Goal: Navigation & Orientation: Find specific page/section

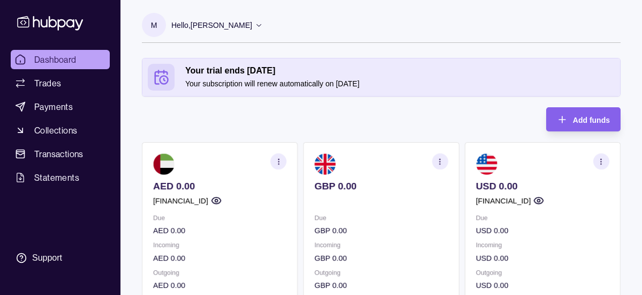
scroll to position [15, 0]
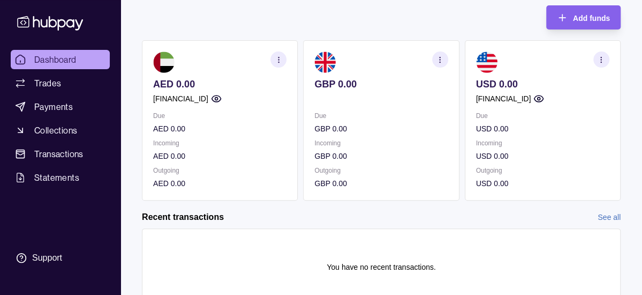
scroll to position [14, 0]
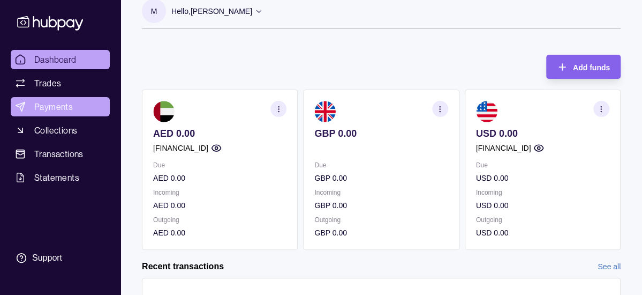
click at [47, 108] on span "Payments" at bounding box center [53, 106] width 39 height 13
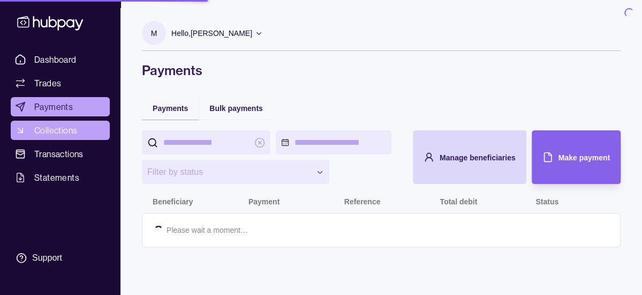
click at [52, 132] on span "Collections" at bounding box center [55, 130] width 43 height 13
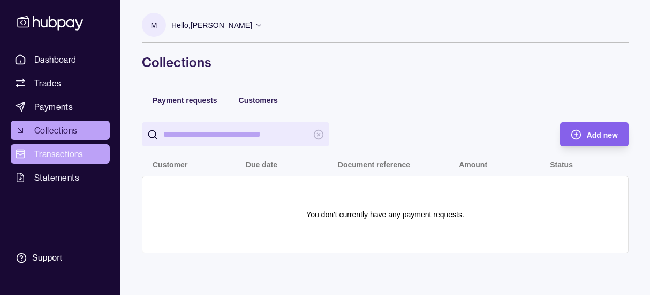
click at [46, 153] on span "Transactions" at bounding box center [58, 153] width 49 height 13
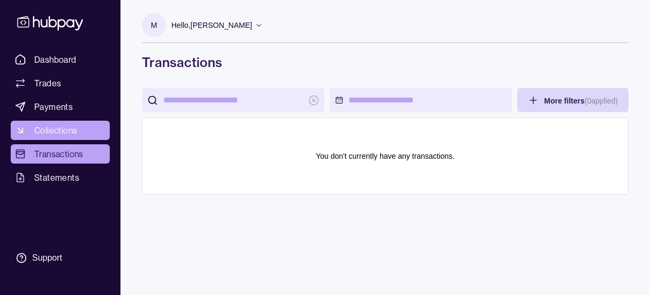
click at [55, 129] on span "Collections" at bounding box center [55, 130] width 43 height 13
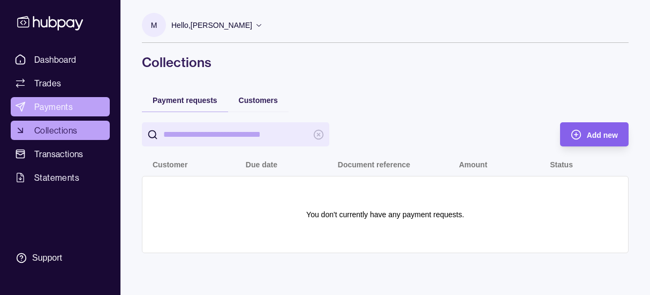
click at [56, 110] on span "Payments" at bounding box center [53, 106] width 39 height 13
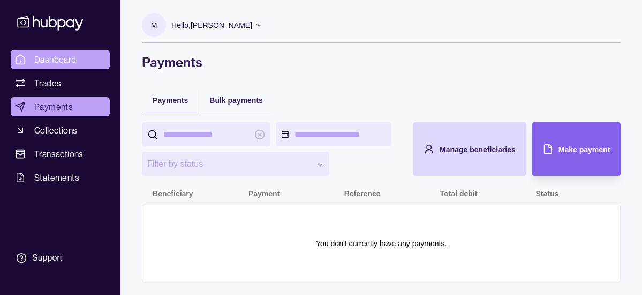
click at [59, 61] on span "Dashboard" at bounding box center [55, 59] width 42 height 13
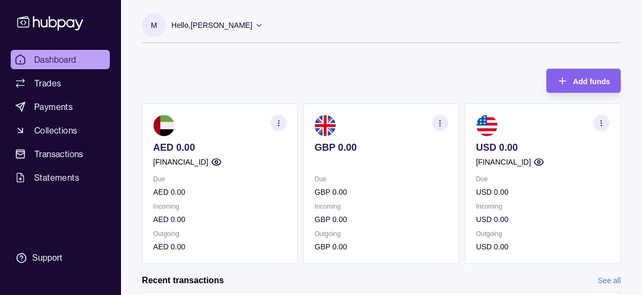
click at [440, 120] on circle "button" at bounding box center [440, 120] width 1 height 1
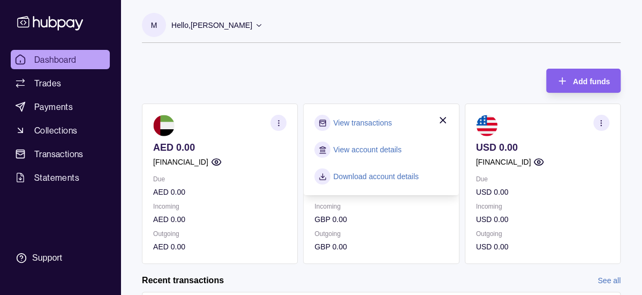
click at [386, 125] on link "View transactions" at bounding box center [362, 123] width 58 height 12
